Goal: Contribute content: Add original content to the website for others to see

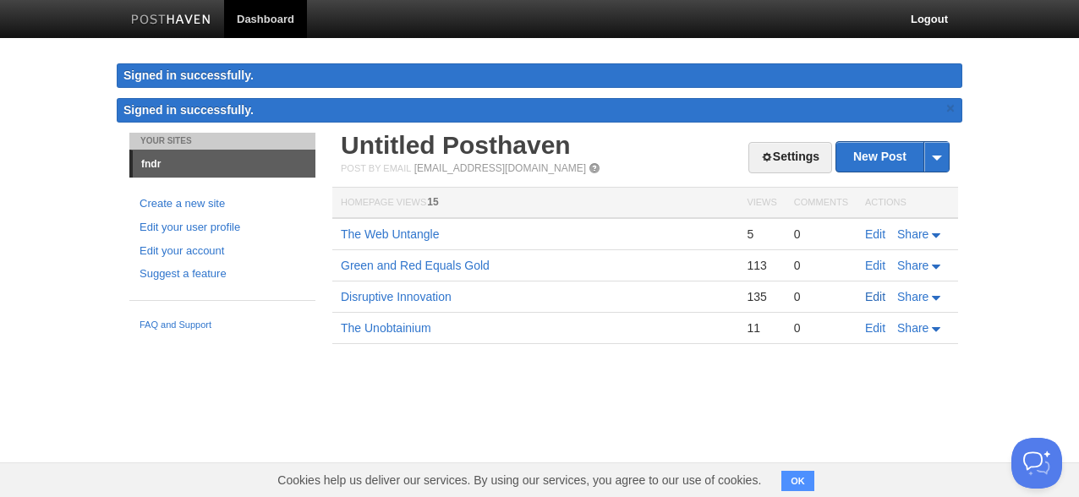
click at [869, 295] on link "Edit" at bounding box center [875, 297] width 20 height 14
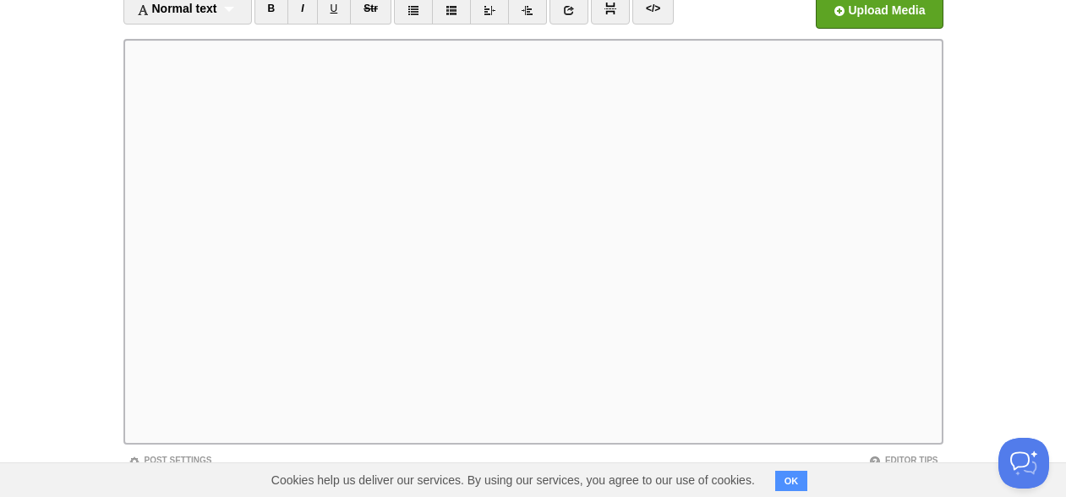
scroll to position [208, 0]
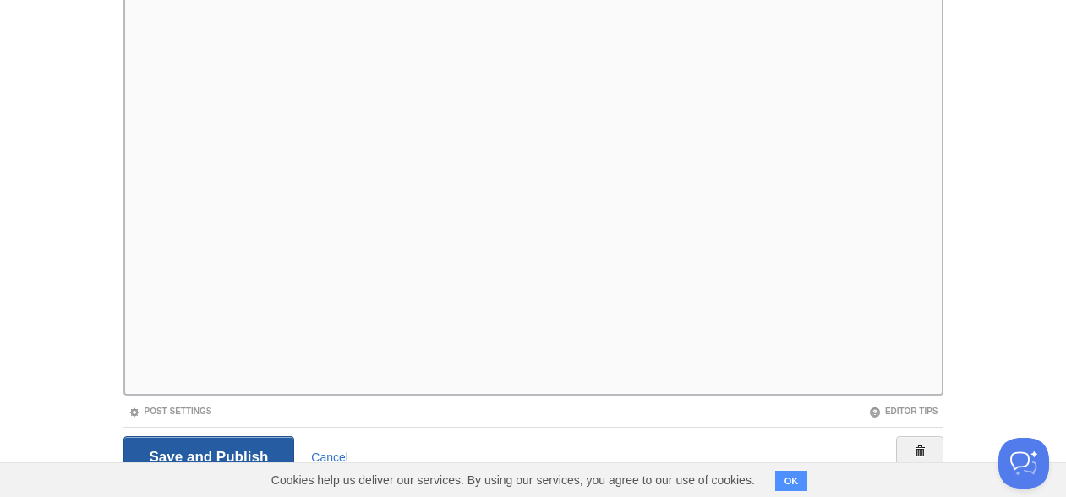
click at [227, 451] on input "Save and Publish" at bounding box center [209, 457] width 172 height 42
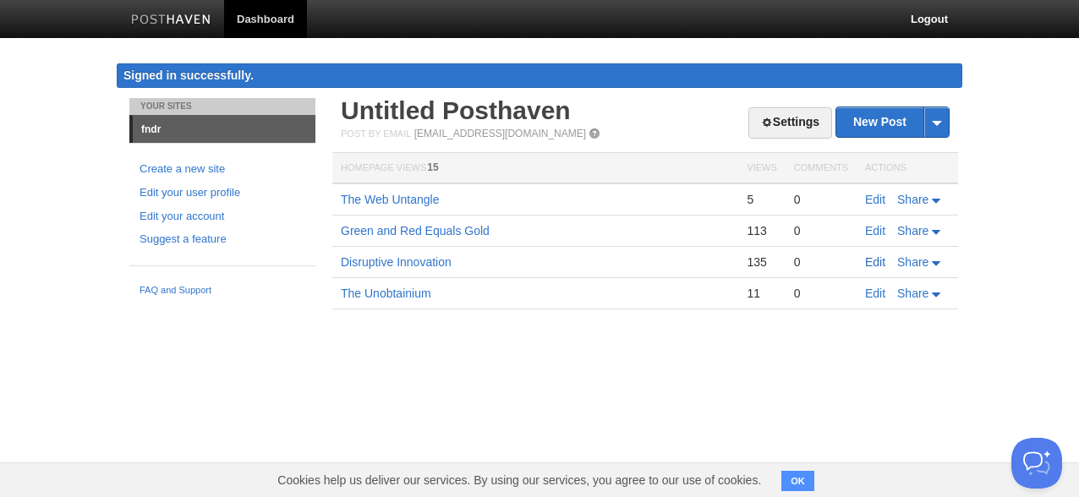
click at [881, 260] on link "Edit" at bounding box center [875, 262] width 20 height 14
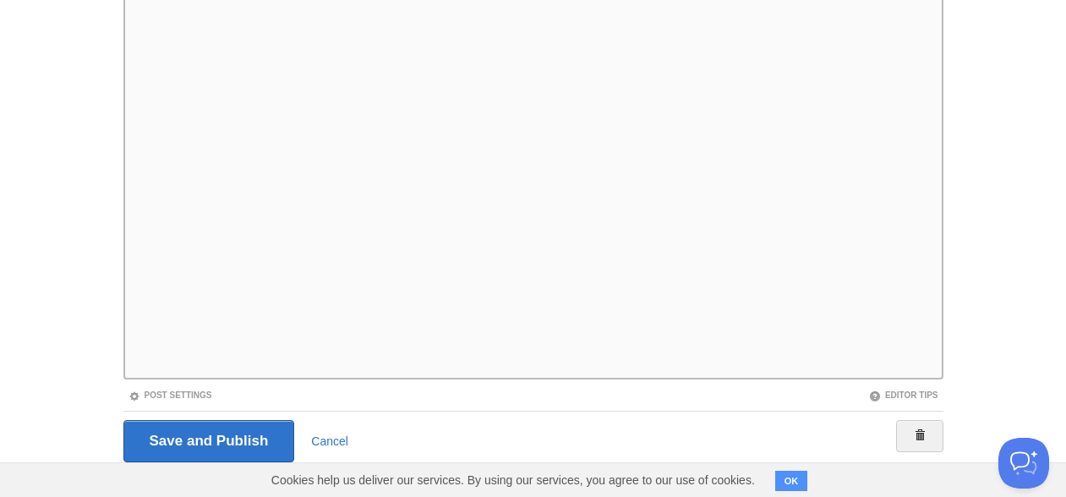
scroll to position [252, 0]
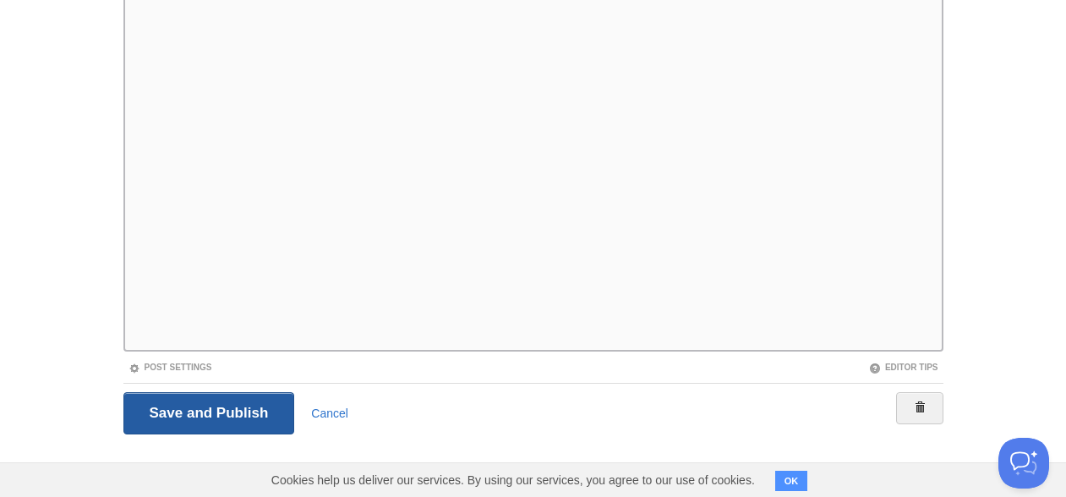
click at [211, 414] on input "Save and Publish" at bounding box center [209, 413] width 172 height 42
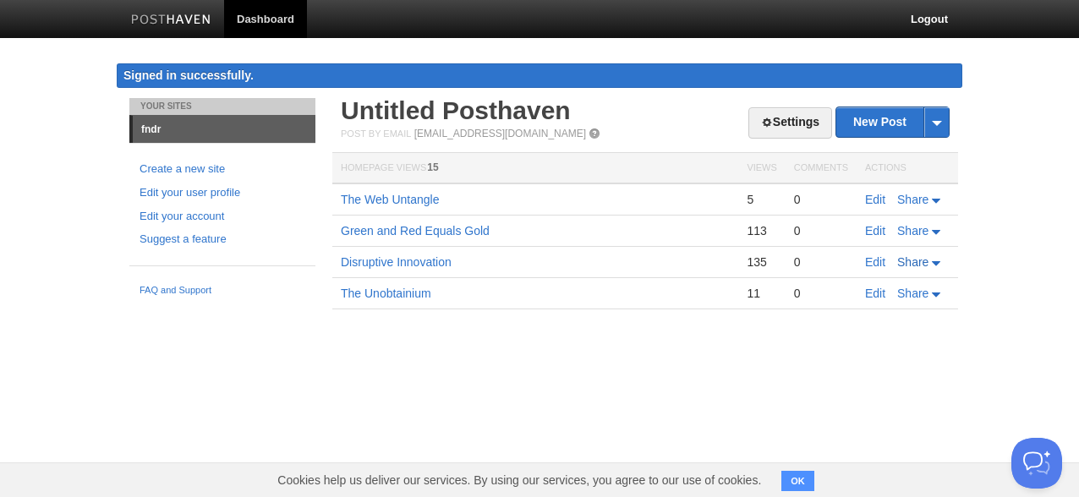
click at [934, 263] on icon at bounding box center [936, 263] width 8 height 4
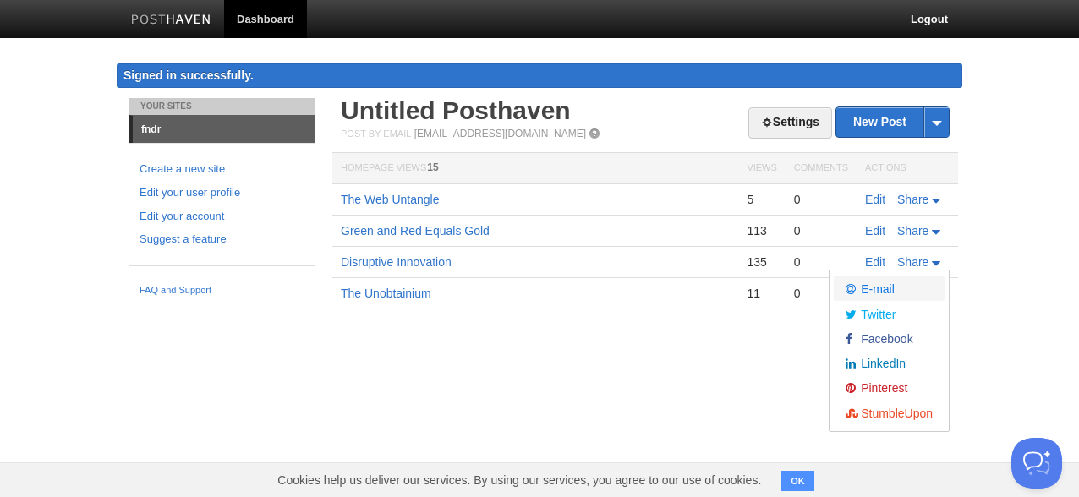
click at [873, 288] on span "E-mail" at bounding box center [875, 289] width 37 height 14
